Goal: Information Seeking & Learning: Find contact information

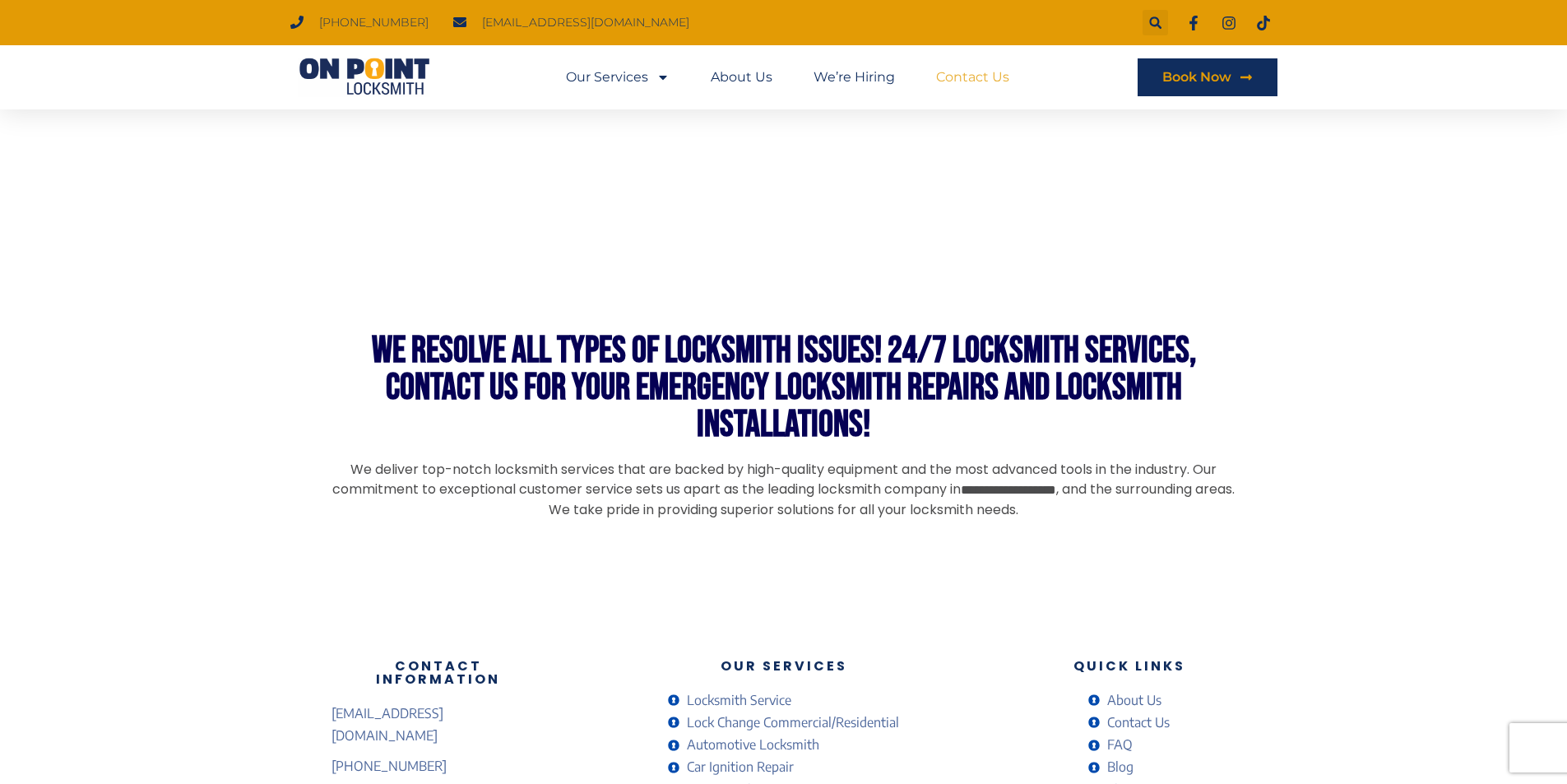
scroll to position [1244, 0]
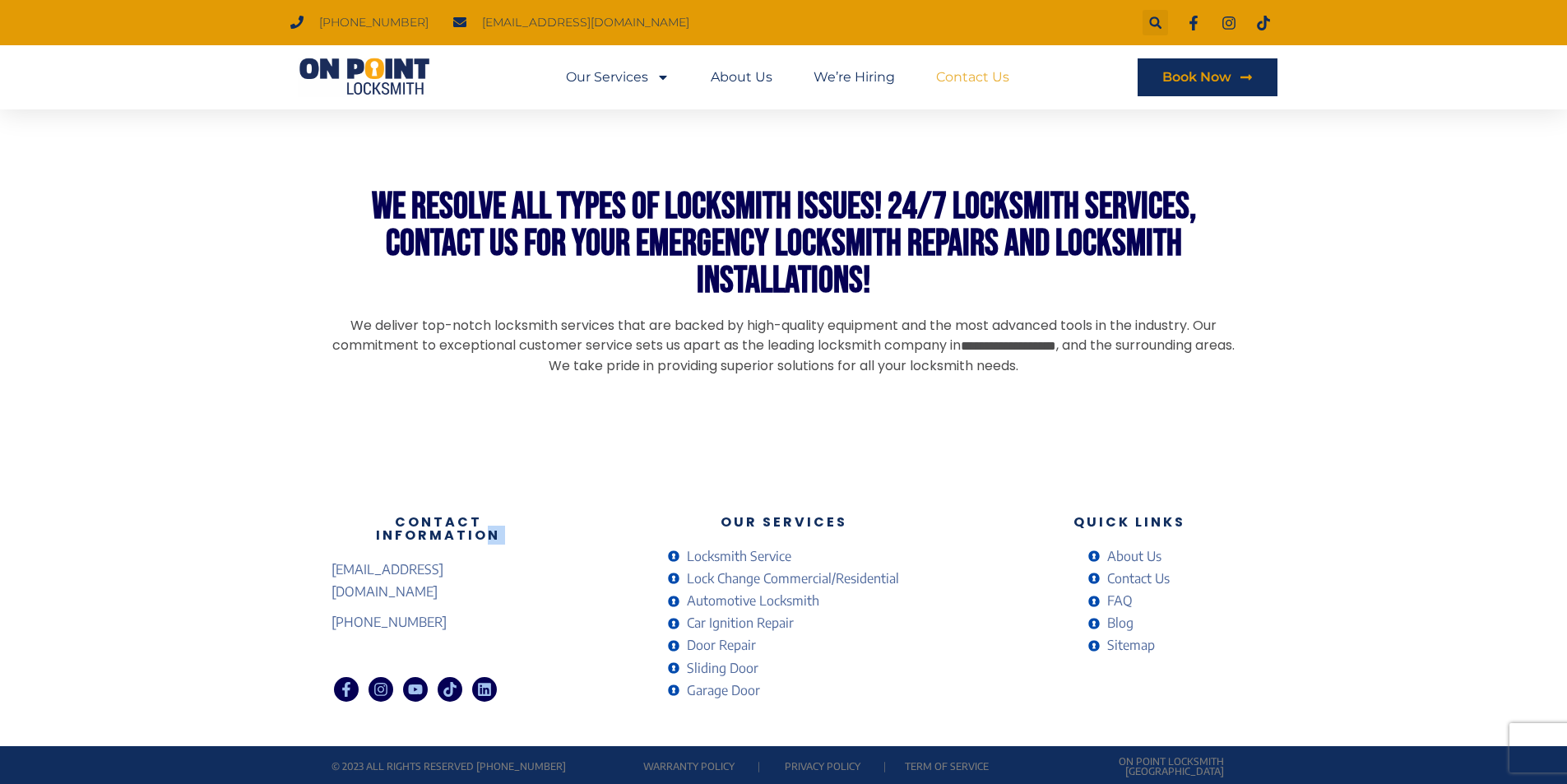
drag, startPoint x: 529, startPoint y: 566, endPoint x: 272, endPoint y: 560, distance: 257.1
click at [322, 571] on div "Contact Information onpointlocksmith@gmail.com (778) 383-7246 Facebook-f Instag…" at bounding box center [784, 610] width 1567 height 272
click at [243, 558] on div "Contact Information onpointlocksmith@gmail.com (778) 383-7246 Facebook-f Instag…" at bounding box center [784, 610] width 1567 height 272
drag, startPoint x: 318, startPoint y: 568, endPoint x: 504, endPoint y: 573, distance: 186.1
click at [504, 573] on div "Contact Information onpointlocksmith@gmail.com (778) 383-7246 Facebook-f Instag…" at bounding box center [784, 610] width 1567 height 272
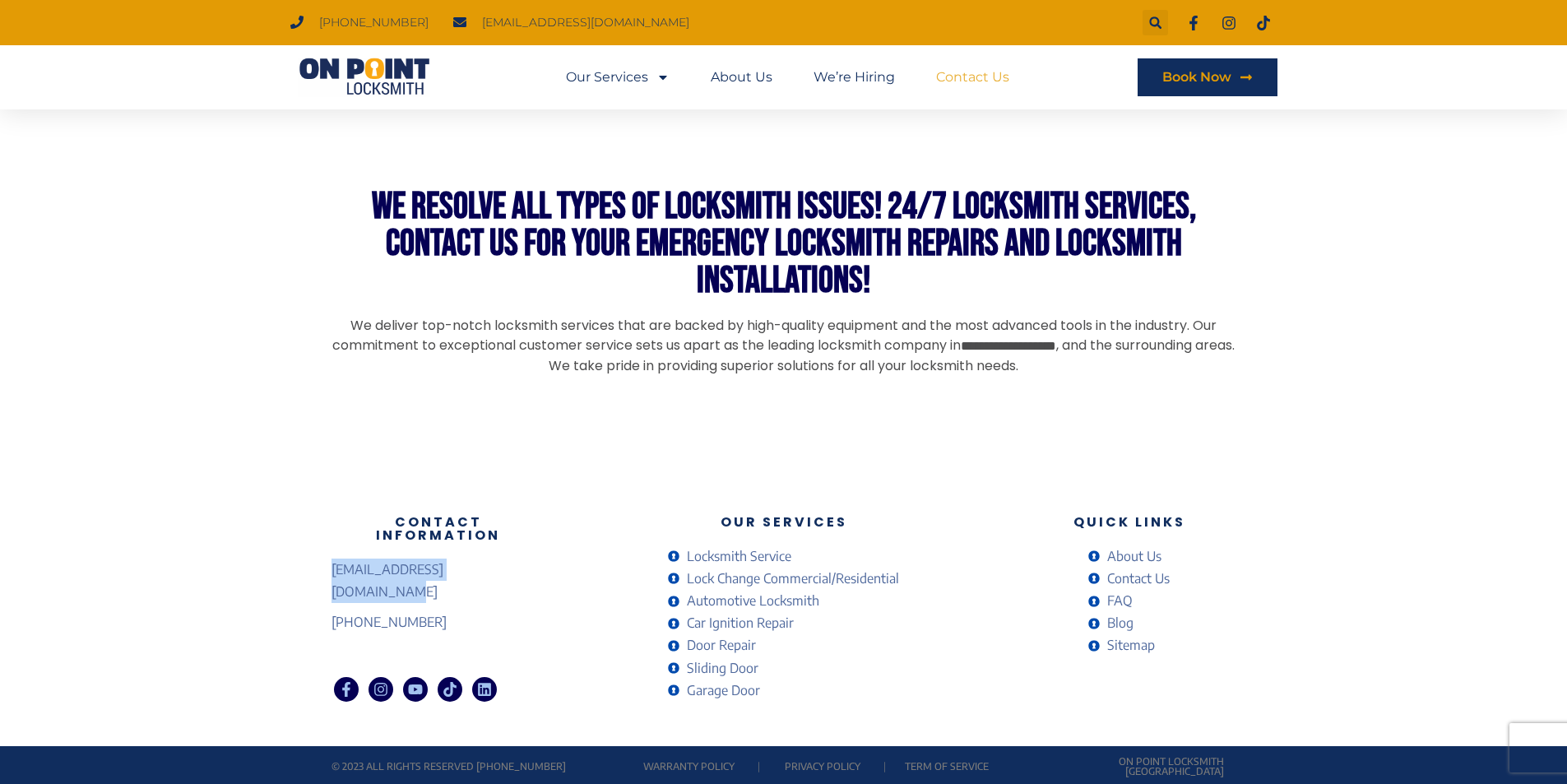
copy span "[EMAIL_ADDRESS][DOMAIN_NAME]"
